Goal: Answer question/provide support: Share knowledge or assist other users

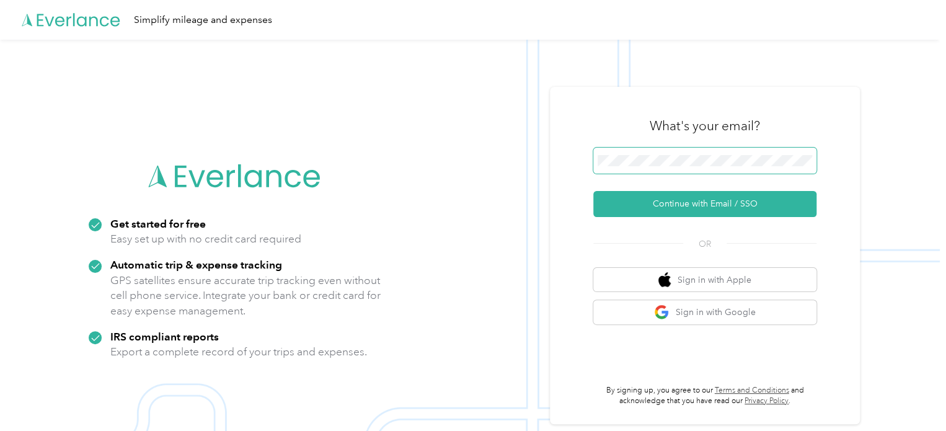
click at [652, 170] on span at bounding box center [704, 161] width 223 height 26
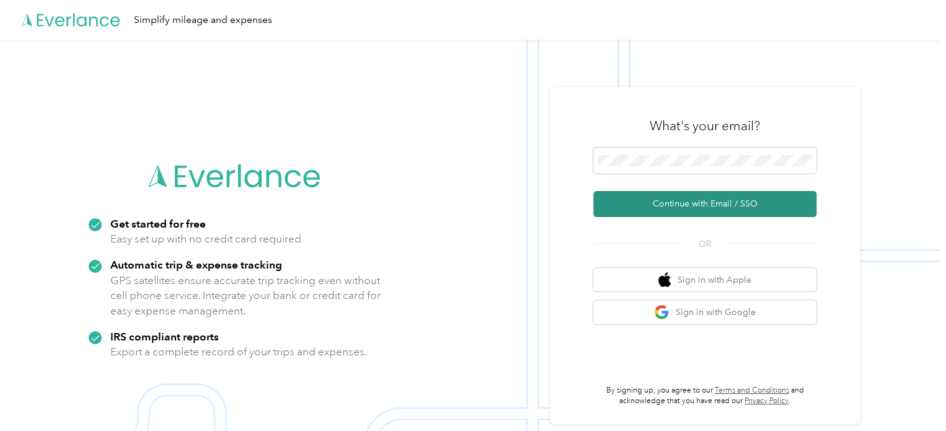
click at [633, 198] on button "Continue with Email / SSO" at bounding box center [704, 204] width 223 height 26
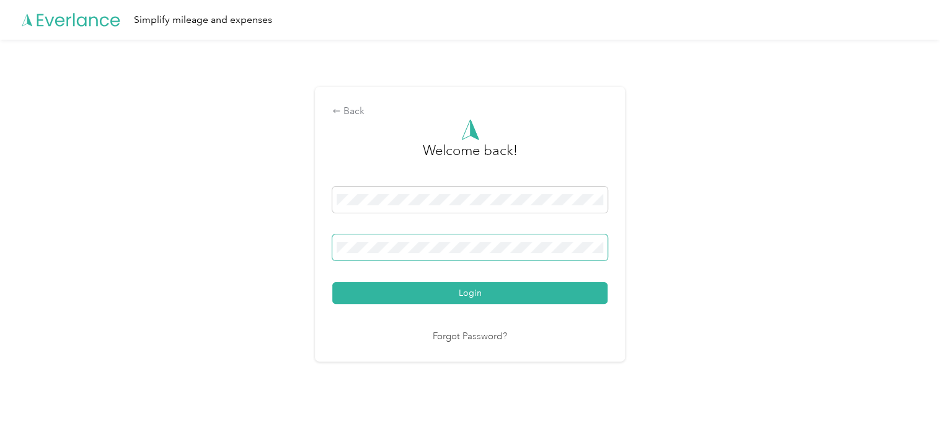
click at [493, 235] on span at bounding box center [469, 247] width 275 height 26
click at [480, 241] on span at bounding box center [469, 247] width 275 height 26
click at [332, 282] on button "Login" at bounding box center [469, 293] width 275 height 22
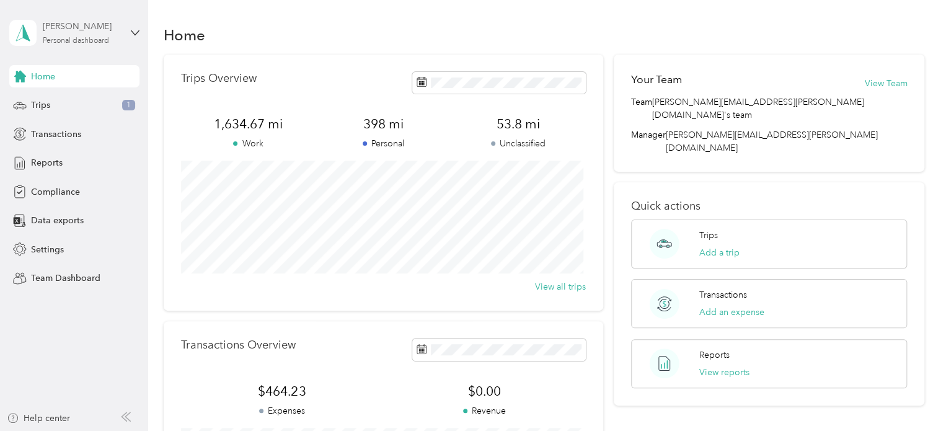
click at [80, 39] on div "Personal dashboard" at bounding box center [76, 40] width 66 height 7
click at [93, 100] on div "Team dashboard" at bounding box center [210, 102] width 384 height 22
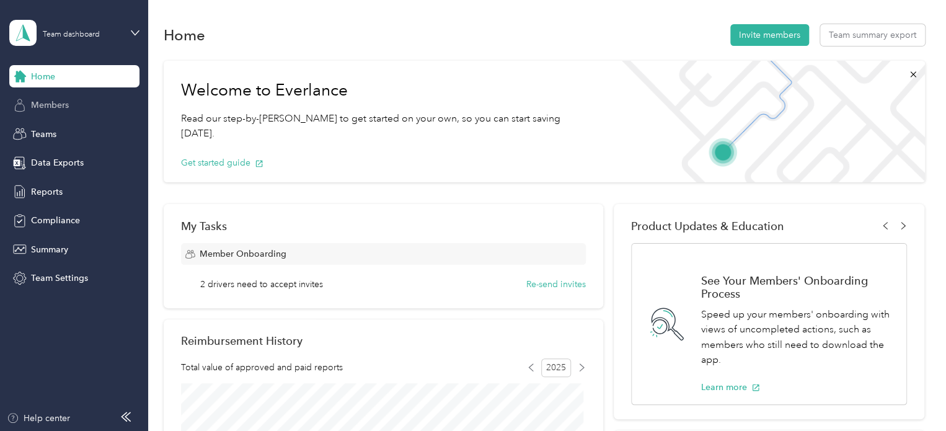
click at [49, 105] on span "Members" at bounding box center [50, 105] width 38 height 13
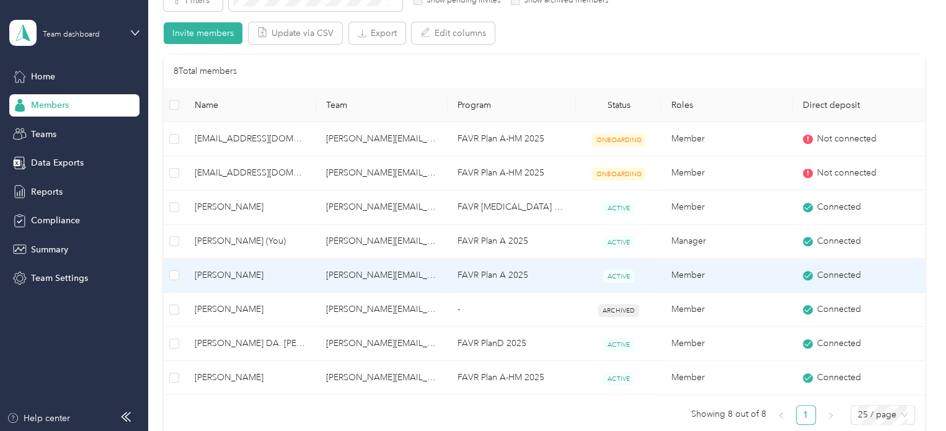
scroll to position [248, 0]
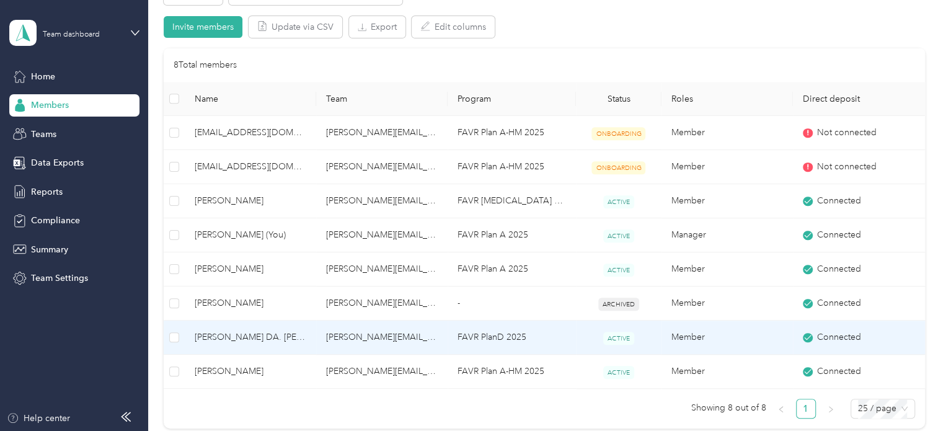
click at [214, 335] on span "[PERSON_NAME] DA. [PERSON_NAME]" at bounding box center [251, 337] width 112 height 14
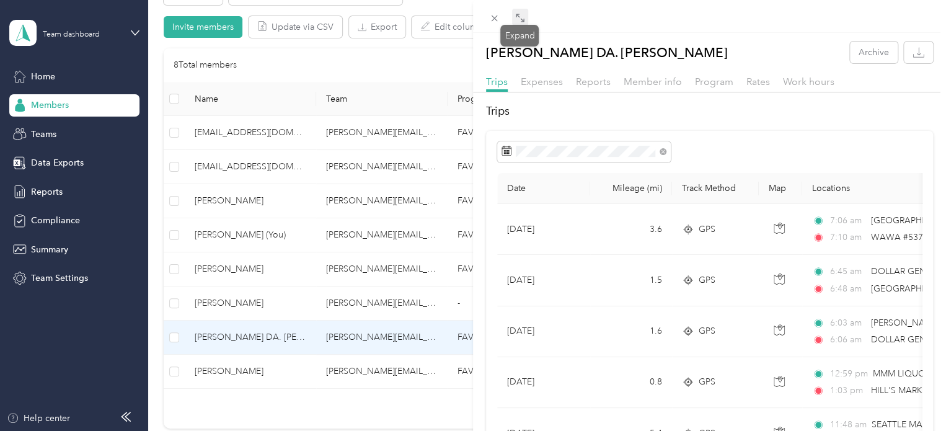
click at [518, 16] on icon at bounding box center [520, 18] width 10 height 10
